Goal: Complete application form

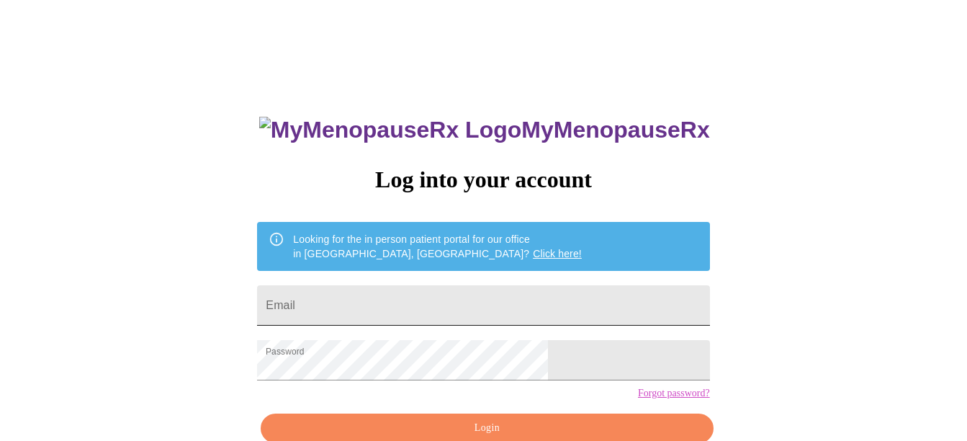
click at [398, 297] on input "Email" at bounding box center [483, 305] width 452 height 40
type input "[EMAIL_ADDRESS][DOMAIN_NAME]"
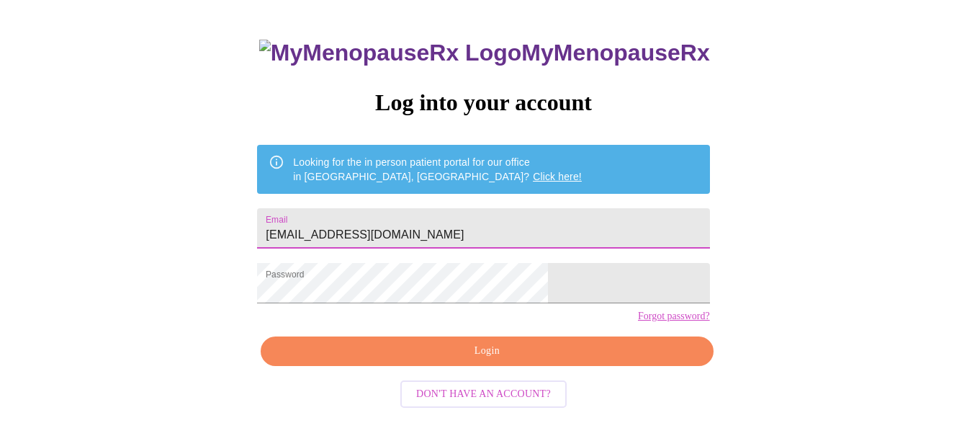
click at [528, 360] on span "Login" at bounding box center [486, 351] width 419 height 18
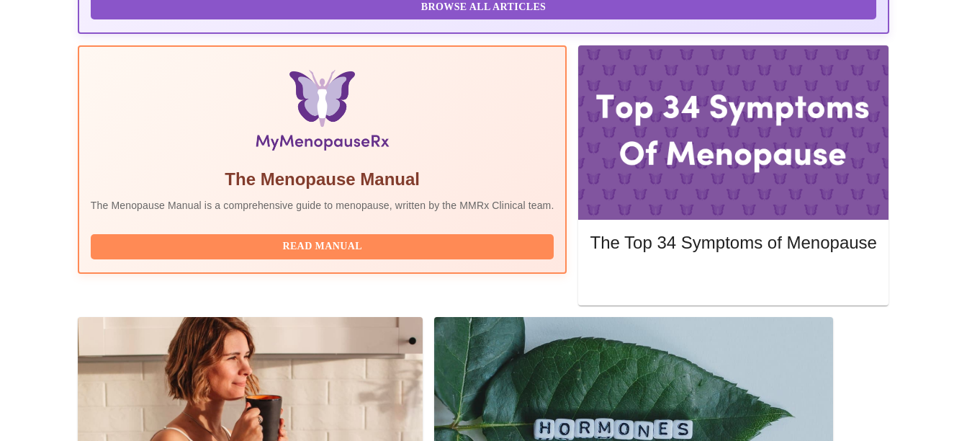
scroll to position [437, 0]
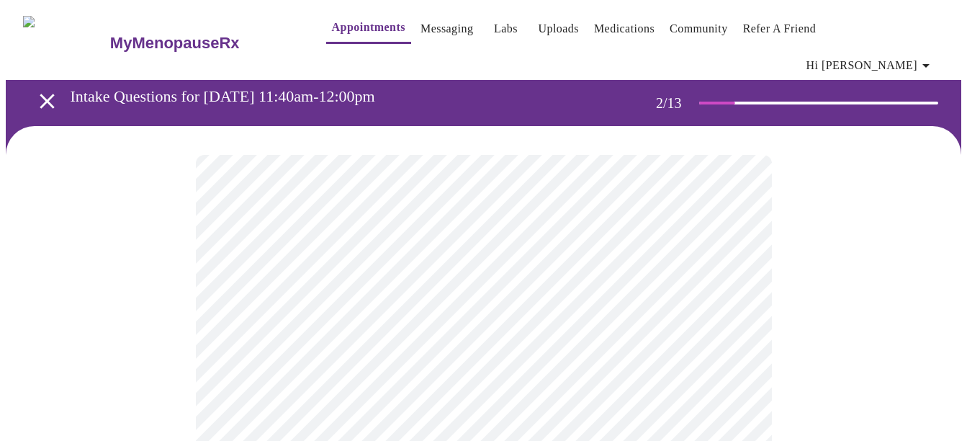
click at [438, 310] on body "MyMenopauseRx Appointments Messaging Labs Uploads Medications Community Refer a…" at bounding box center [484, 425] width 956 height 838
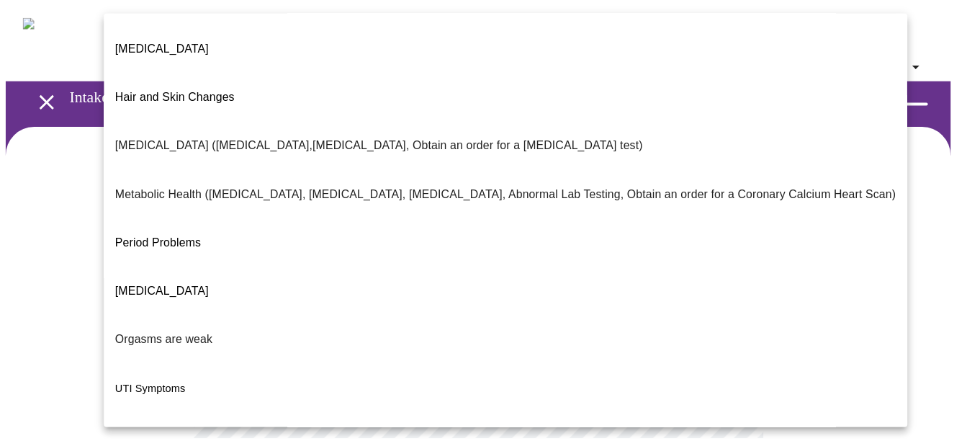
scroll to position [305, 0]
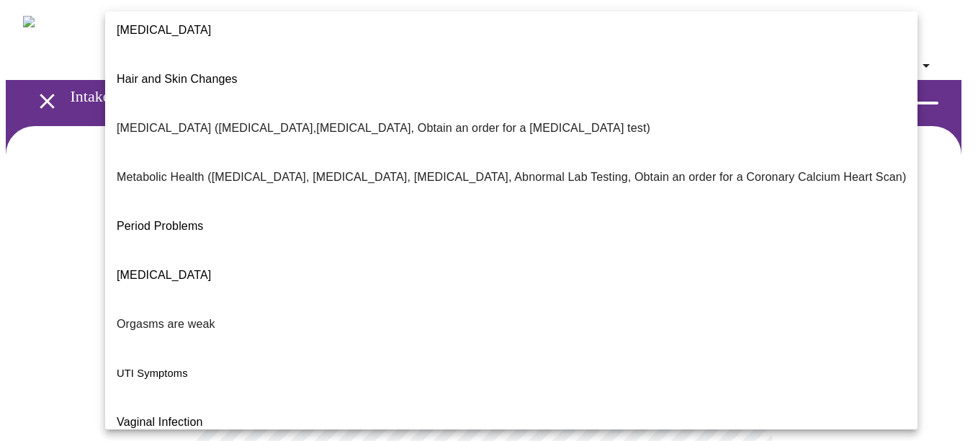
click at [49, 306] on div at bounding box center [489, 220] width 978 height 441
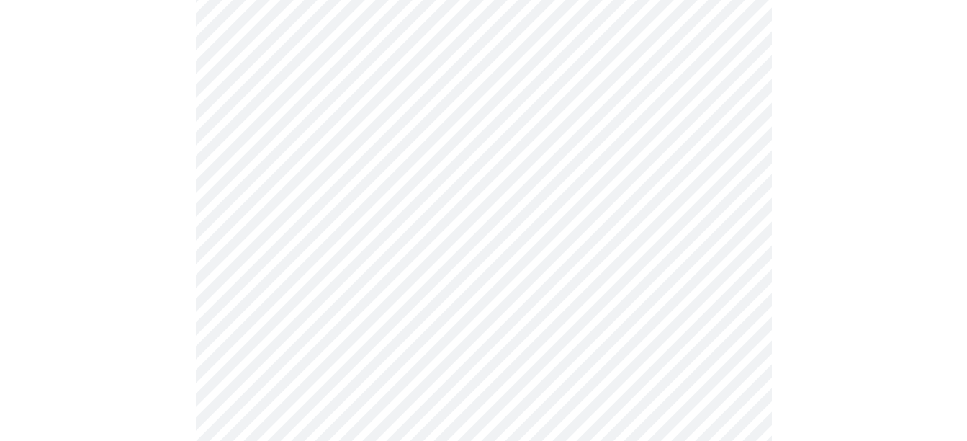
scroll to position [648, 0]
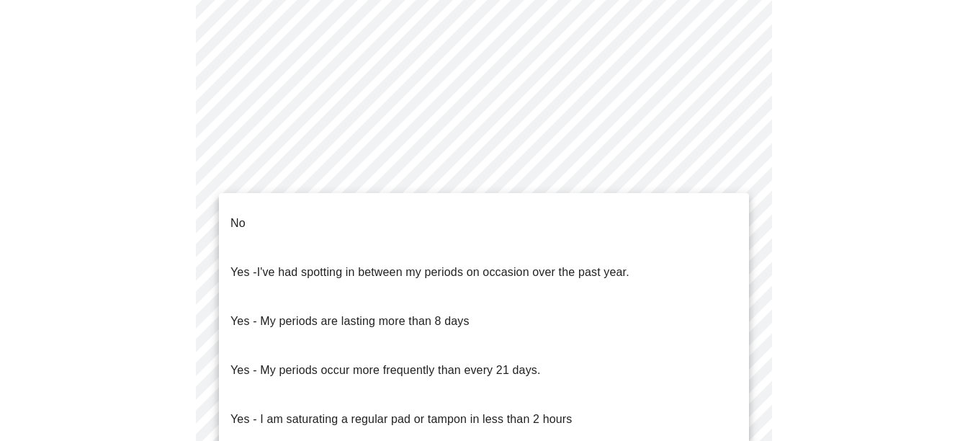
click at [285, 232] on body "MyMenopauseRx Appointments Messaging Labs Uploads Medications Community Refer a…" at bounding box center [489, 78] width 967 height 1442
click at [290, 266] on span "I've had spotting in between my periods on occasion over the past year." at bounding box center [443, 272] width 372 height 12
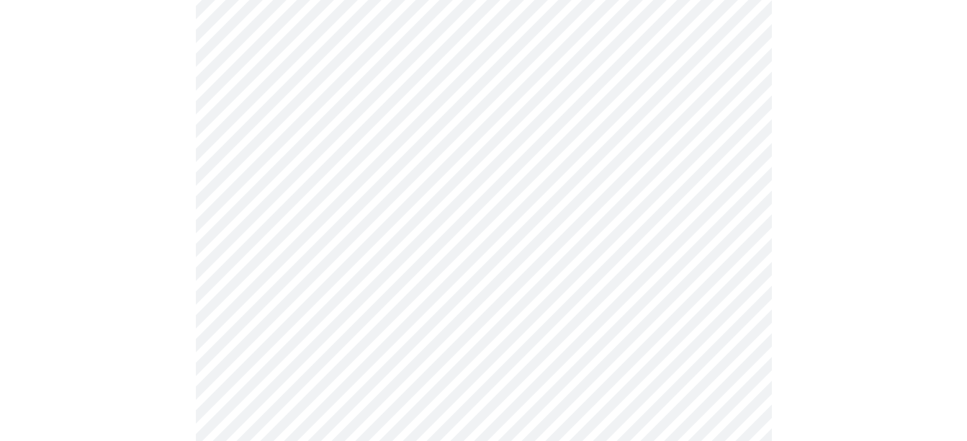
click at [303, 336] on body "MyMenopauseRx Appointments Messaging Labs Uploads Medications Community Refer a…" at bounding box center [484, 73] width 956 height 1433
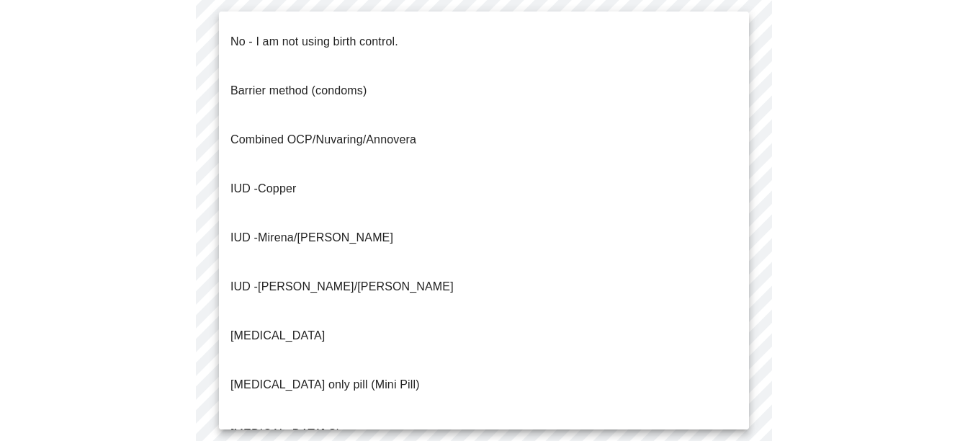
click at [323, 33] on p "No - I am not using birth control." at bounding box center [314, 41] width 168 height 17
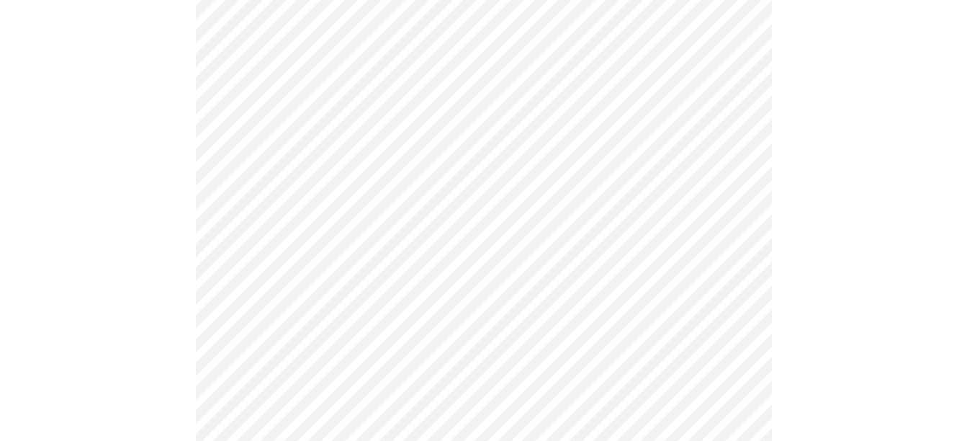
click at [161, 255] on div at bounding box center [484, 130] width 956 height 1304
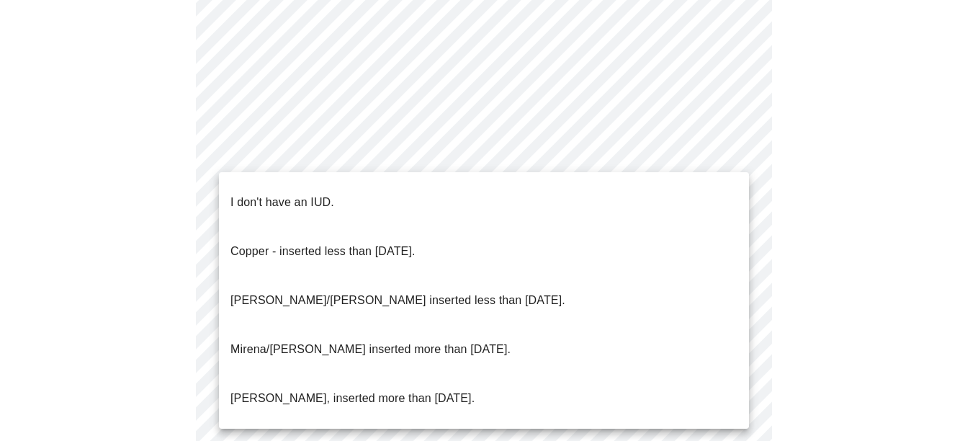
click at [351, 187] on li "I don't have an IUD." at bounding box center [484, 202] width 530 height 49
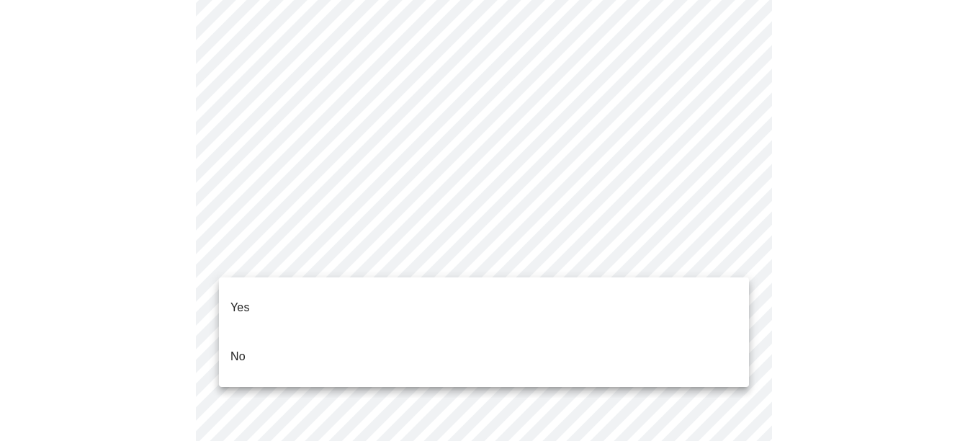
click at [369, 297] on li "Yes" at bounding box center [484, 307] width 530 height 49
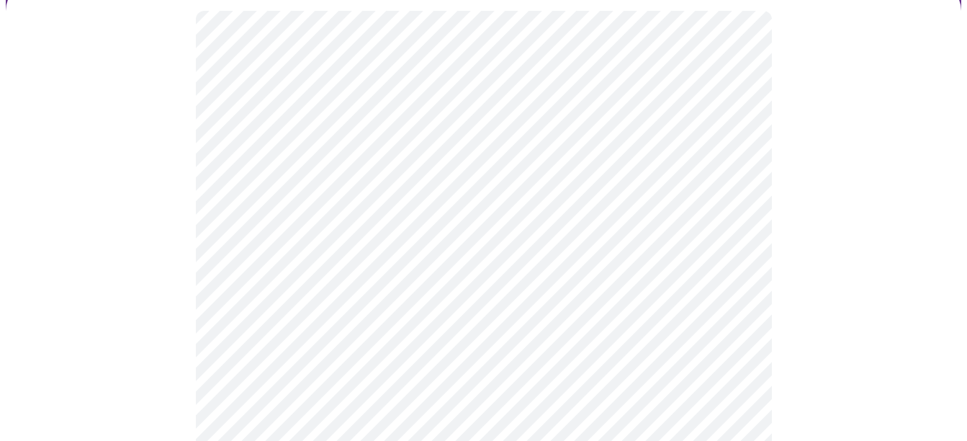
scroll to position [216, 0]
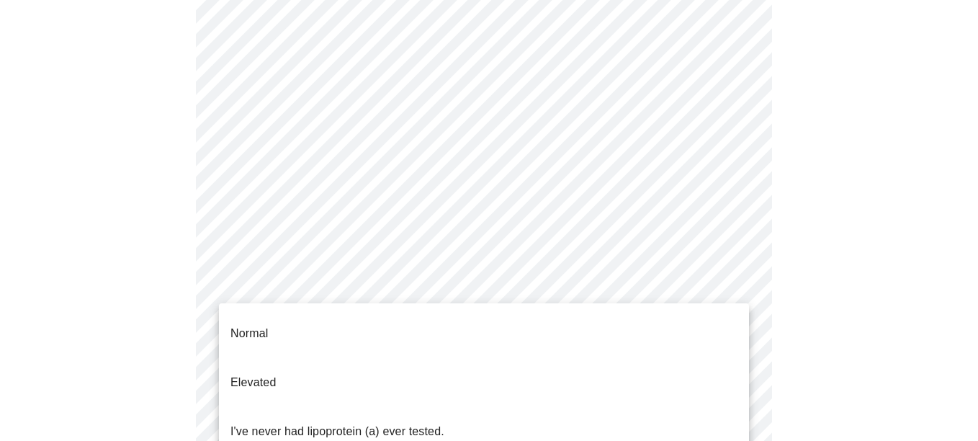
click at [321, 284] on body "MyMenopauseRx Appointments Messaging Labs Uploads Medications Community Refer a…" at bounding box center [489, 332] width 967 height 1085
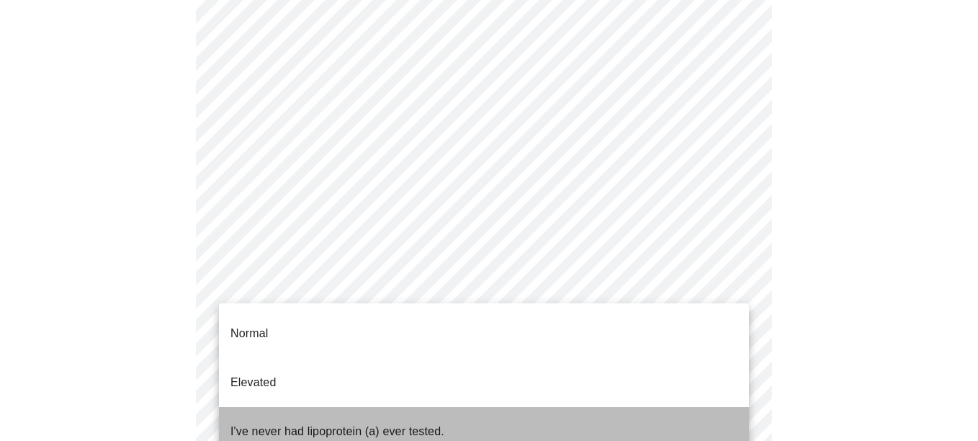
click at [337, 423] on p "I've never had lipoprotein (a) ever tested." at bounding box center [337, 431] width 214 height 17
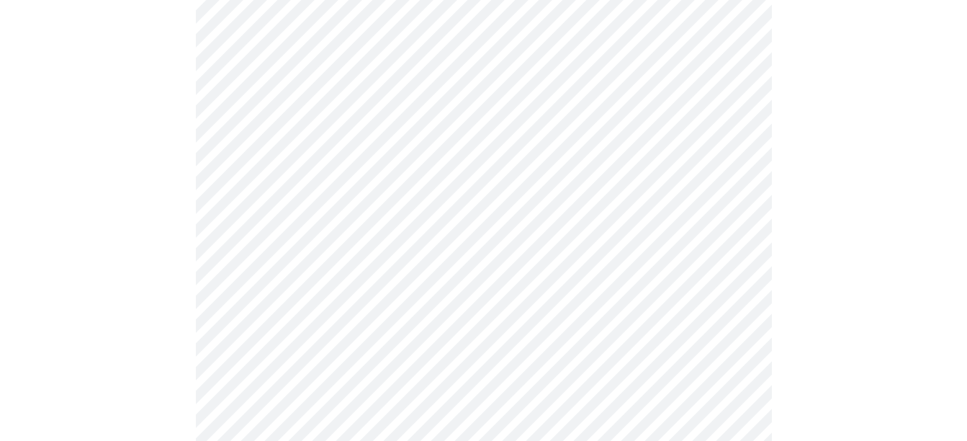
click at [189, 352] on div at bounding box center [484, 388] width 956 height 957
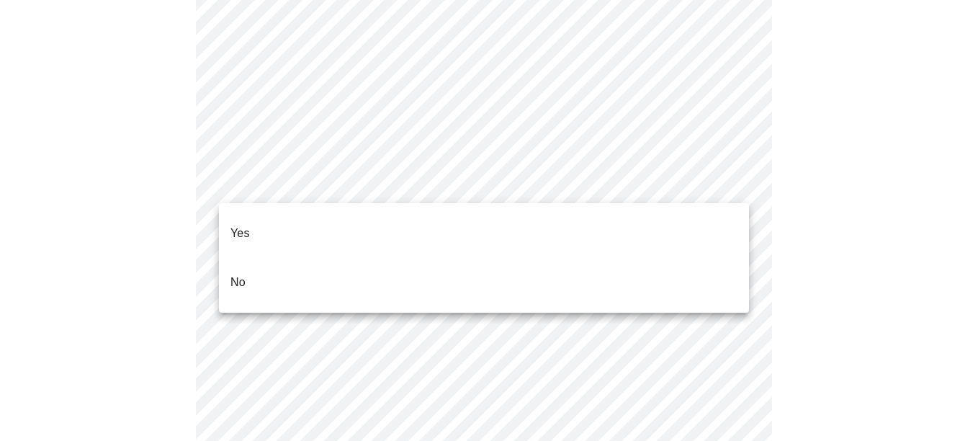
click at [301, 258] on li "No" at bounding box center [484, 282] width 530 height 49
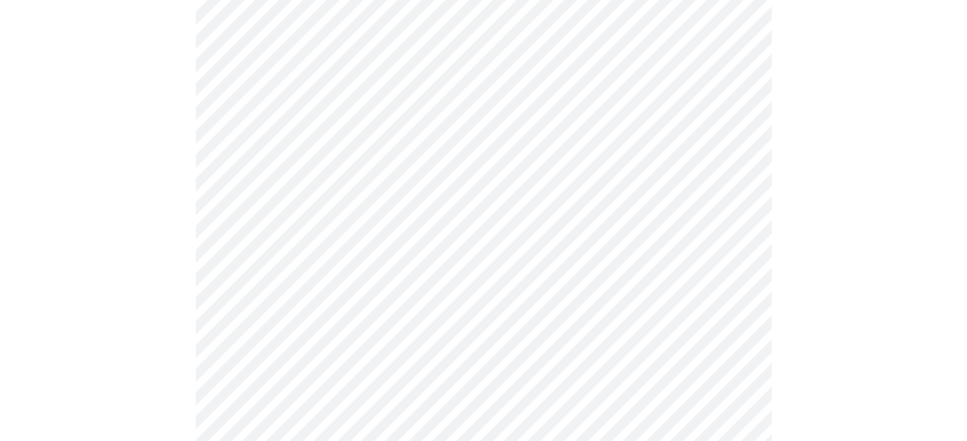
scroll to position [3962, 0]
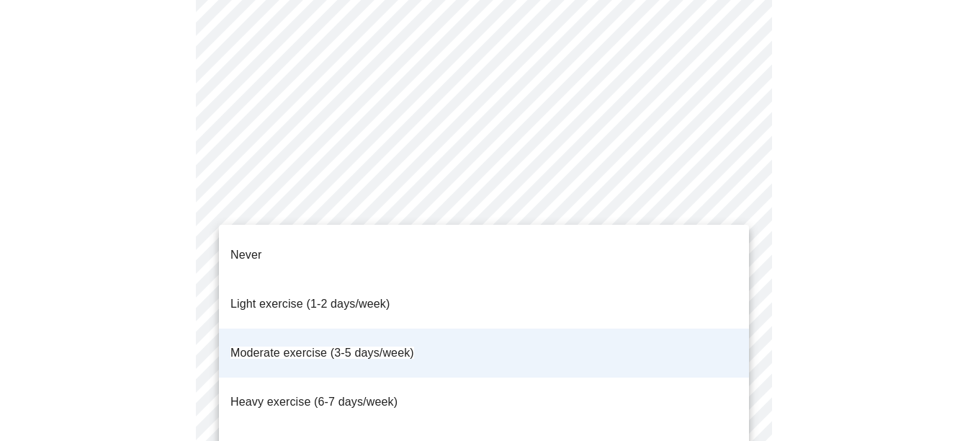
click at [522, 279] on li "Light exercise (1-2 days/week)" at bounding box center [484, 303] width 530 height 49
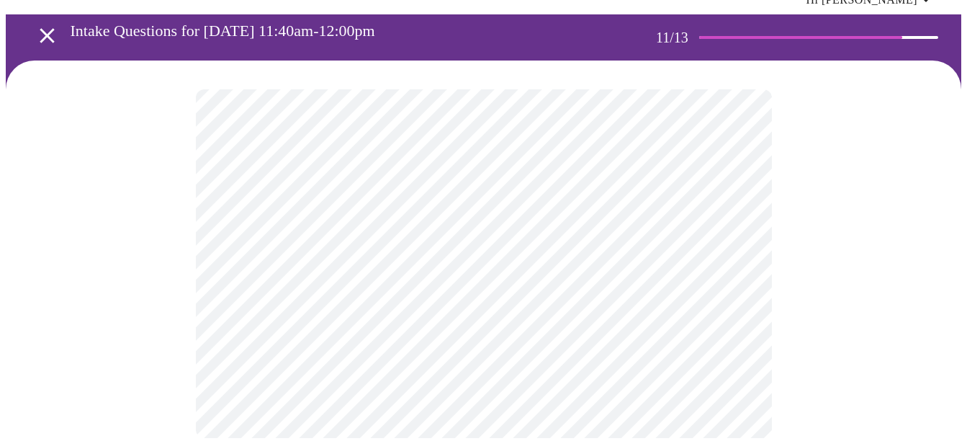
scroll to position [0, 0]
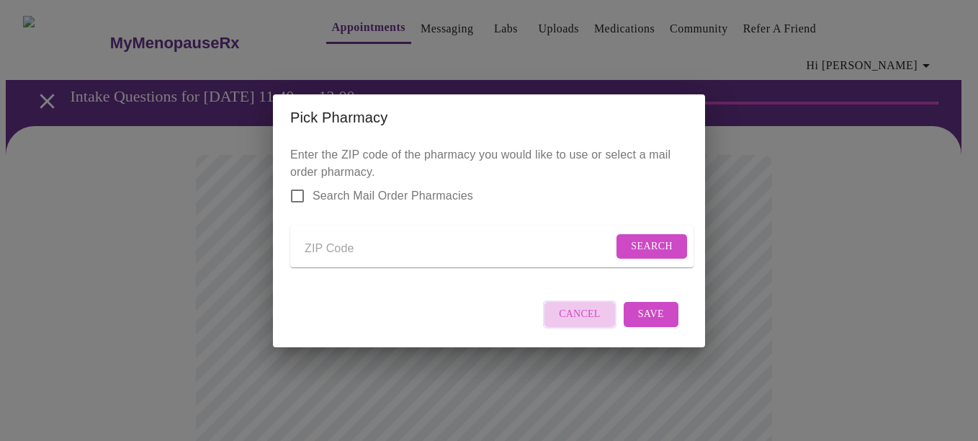
click at [603, 328] on button "Cancel" at bounding box center [579, 314] width 73 height 28
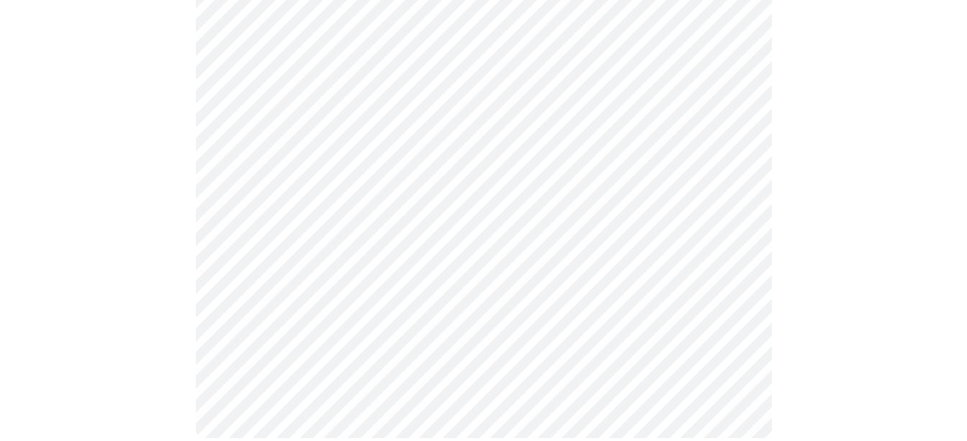
scroll to position [725, 0]
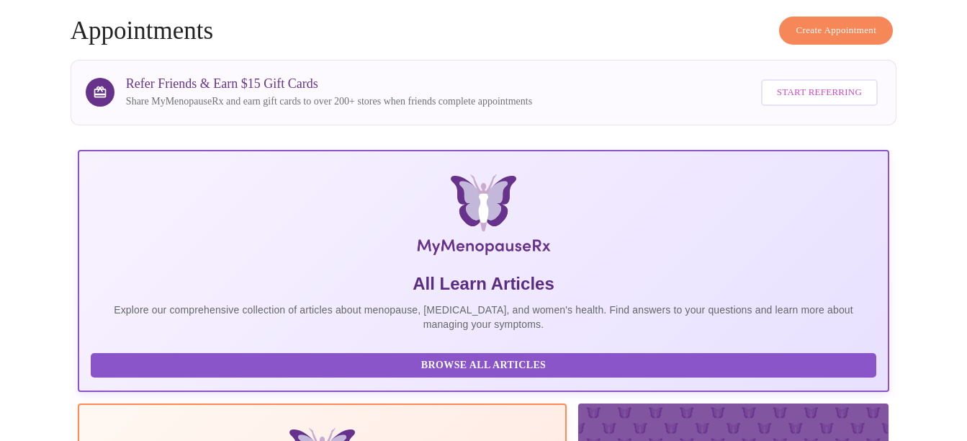
scroll to position [76, 0]
